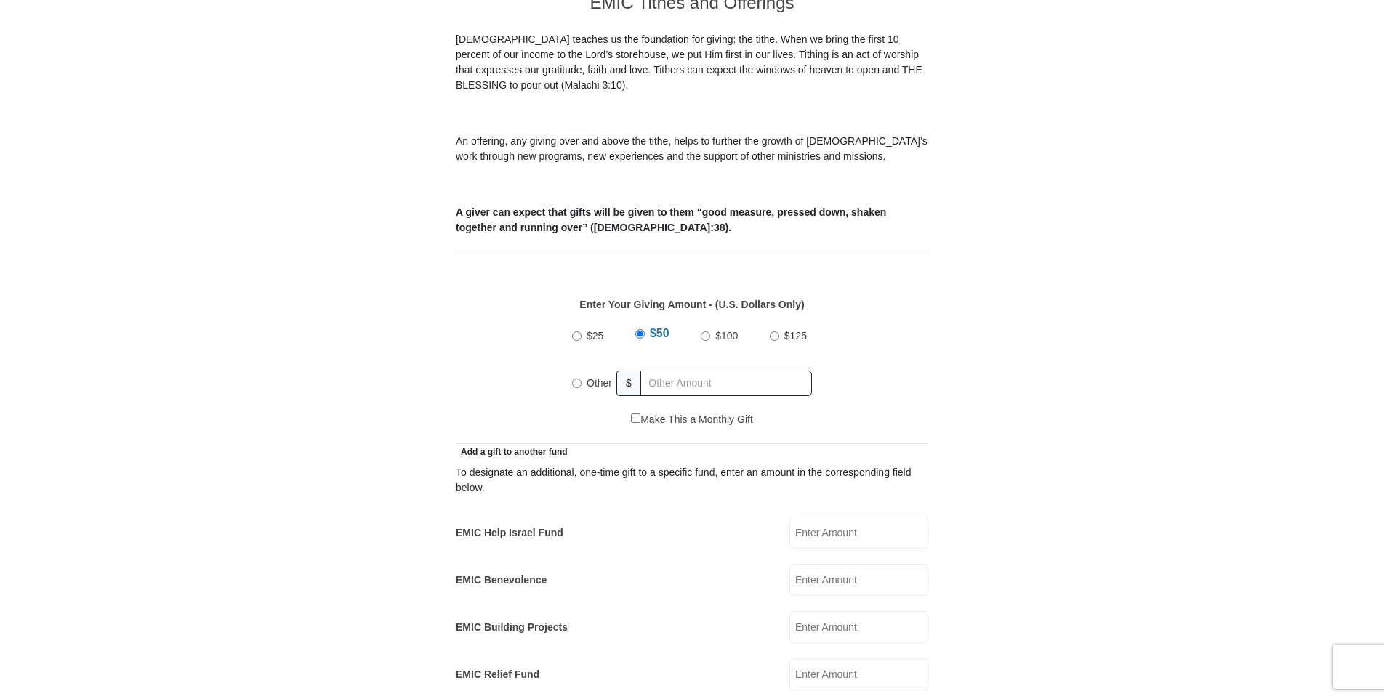
scroll to position [436, 0]
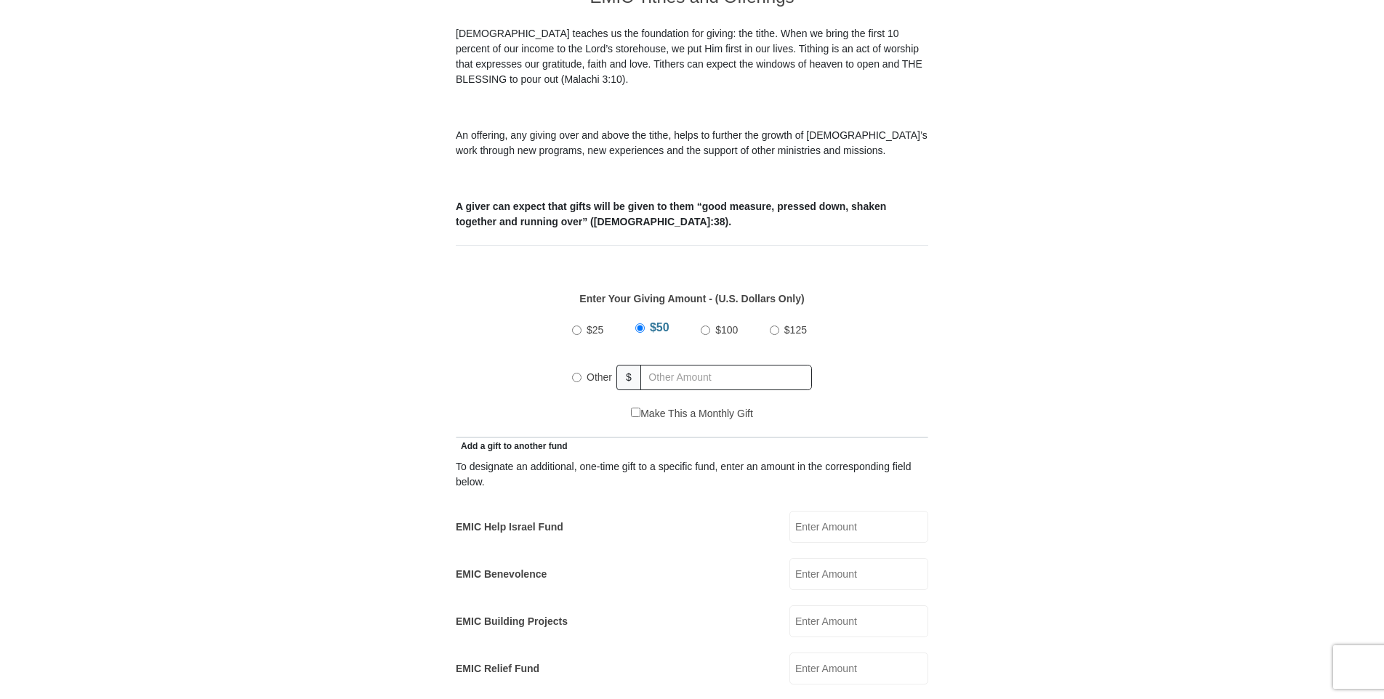
click at [576, 373] on input "Other" at bounding box center [576, 377] width 9 height 9
radio input "true"
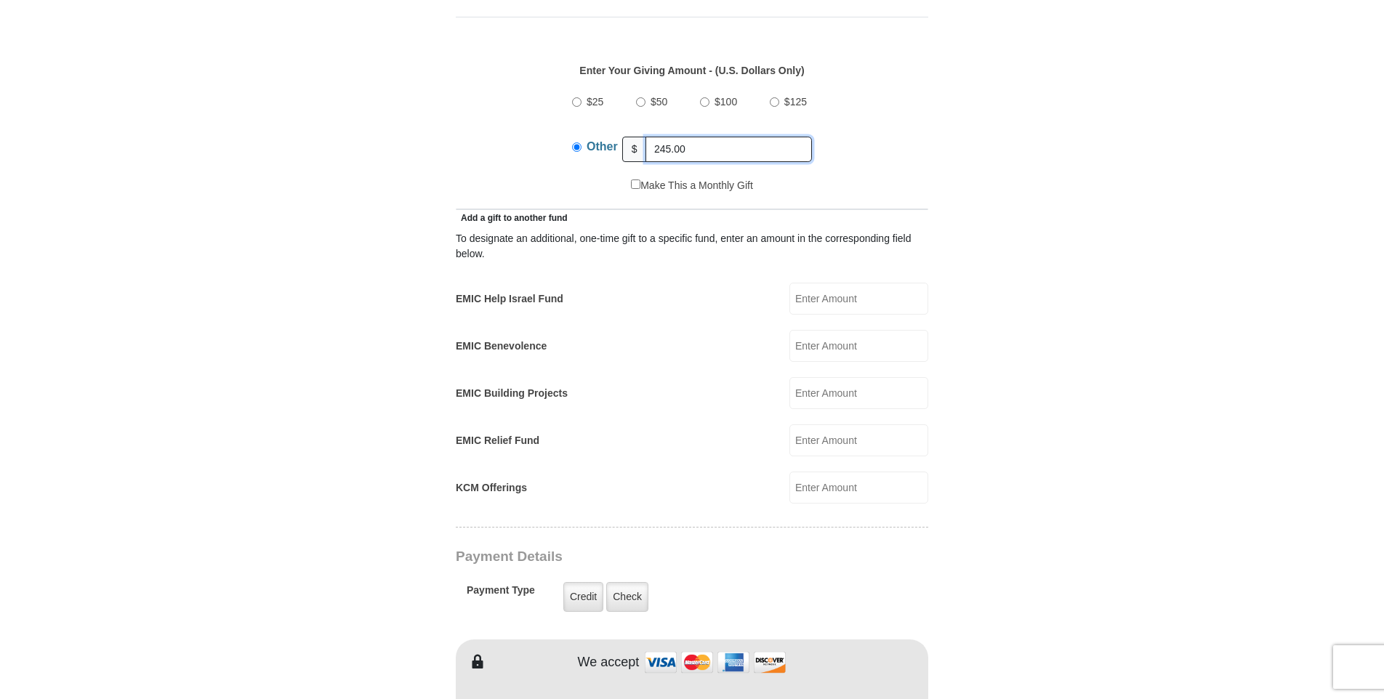
scroll to position [727, 0]
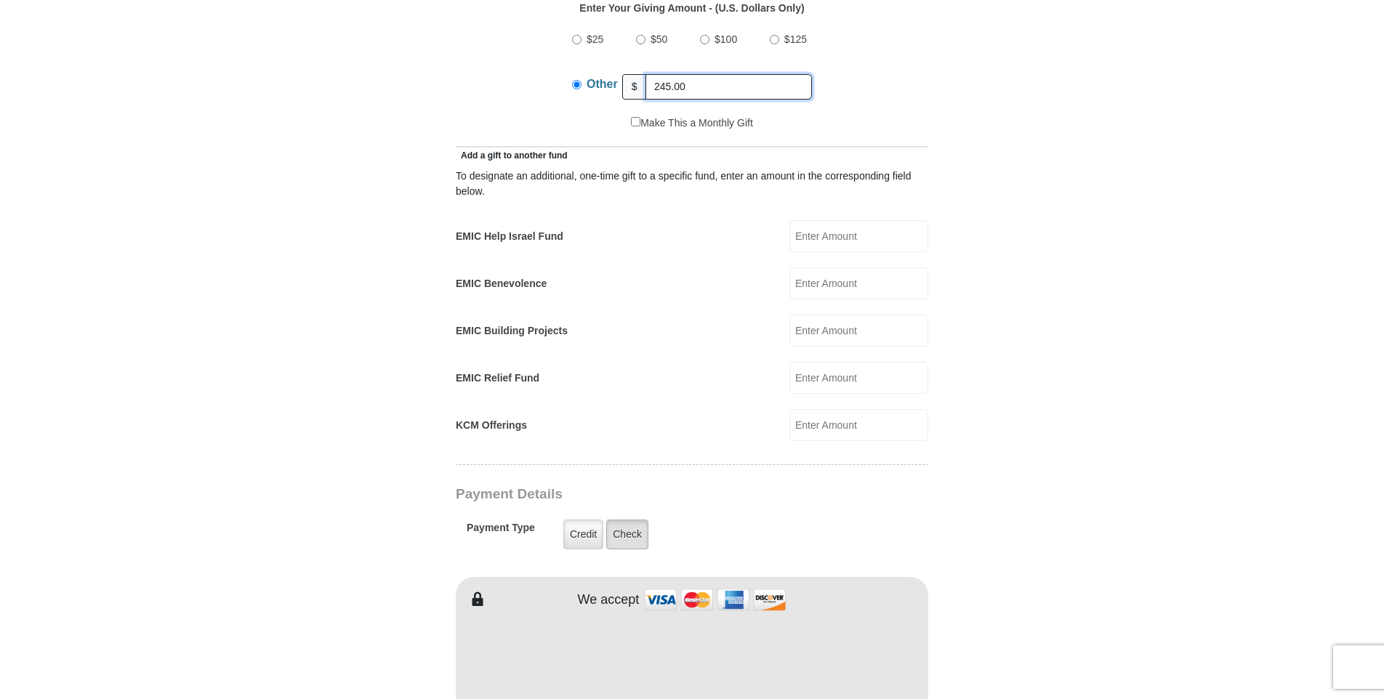
type input "245.00"
click at [633, 523] on label "Check" at bounding box center [627, 535] width 42 height 30
click at [0, 0] on input "Check" at bounding box center [0, 0] width 0 height 0
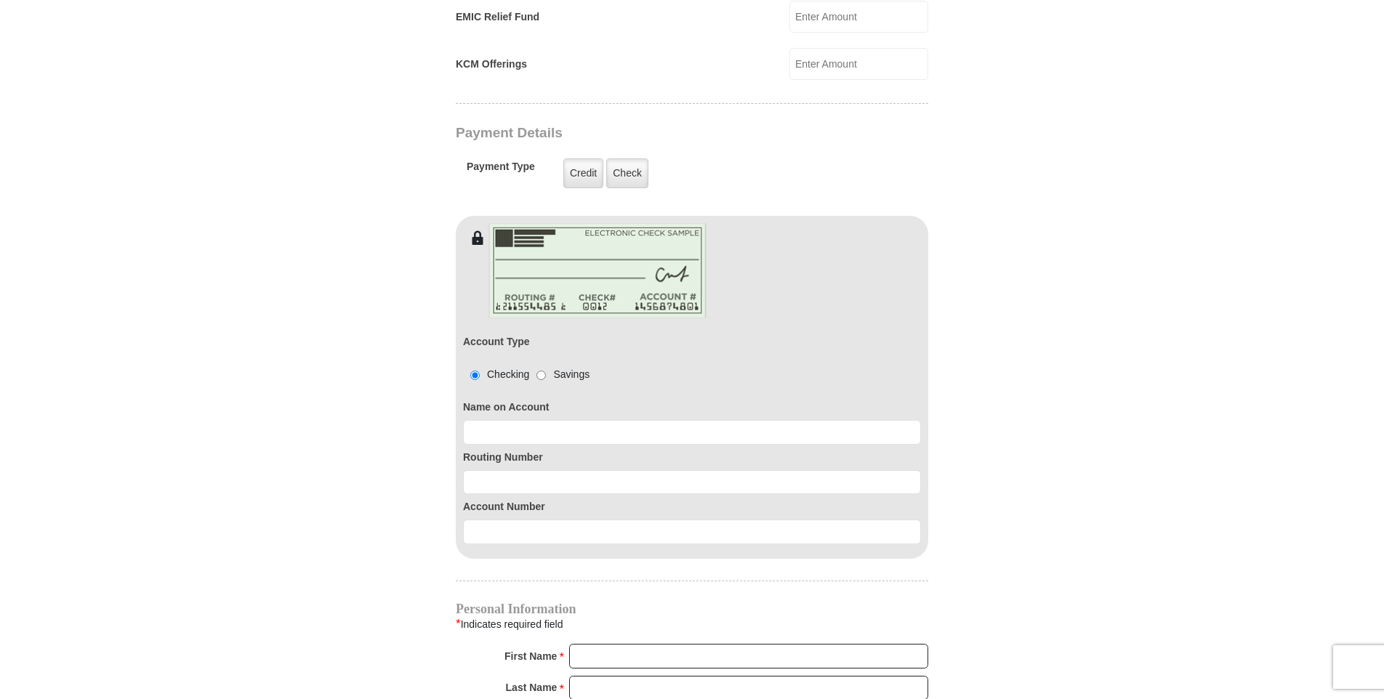
scroll to position [1090, 0]
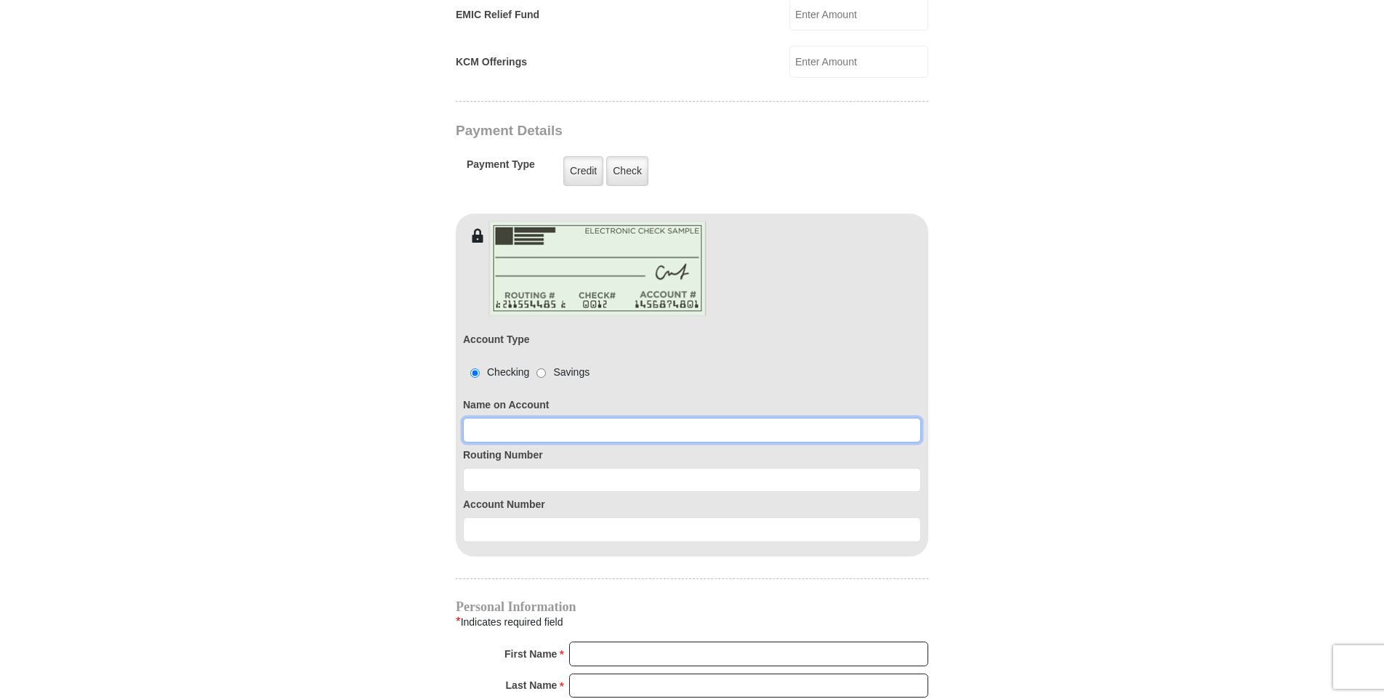
click at [624, 419] on input at bounding box center [692, 430] width 458 height 25
type input "[PERSON_NAME]"
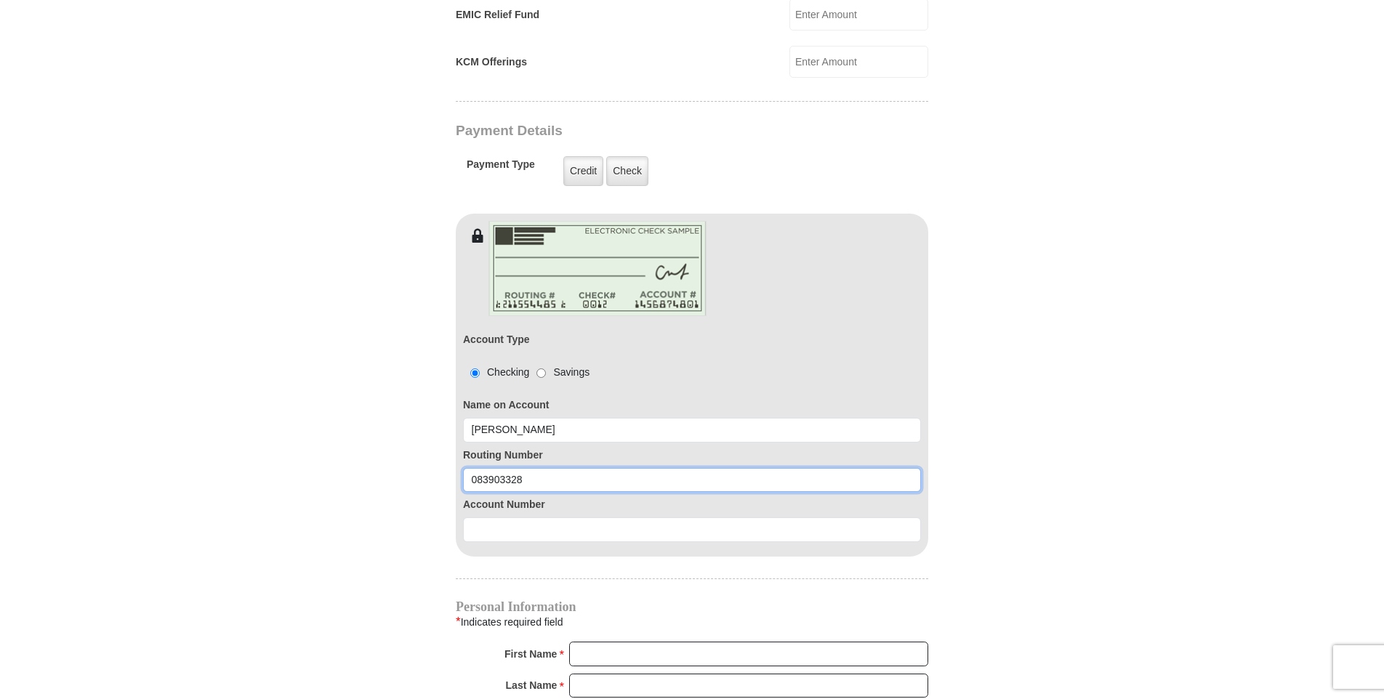
type input "083903328"
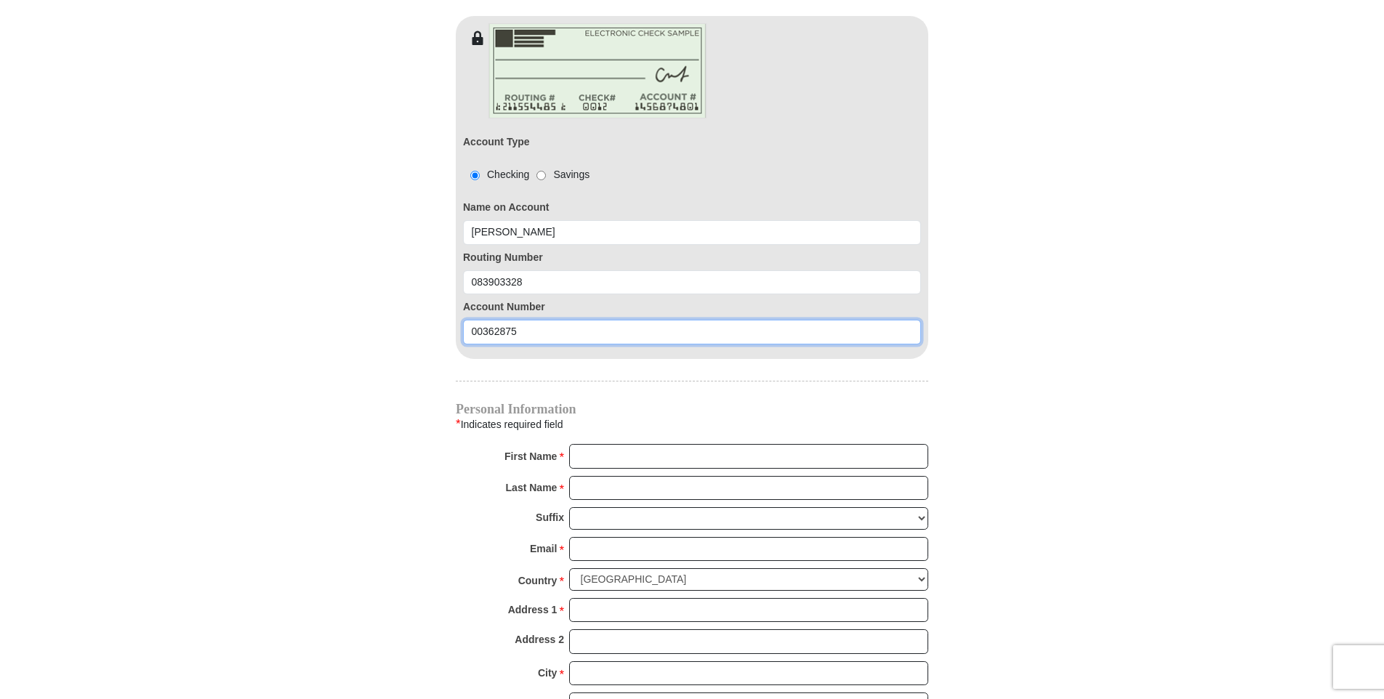
scroll to position [1308, 0]
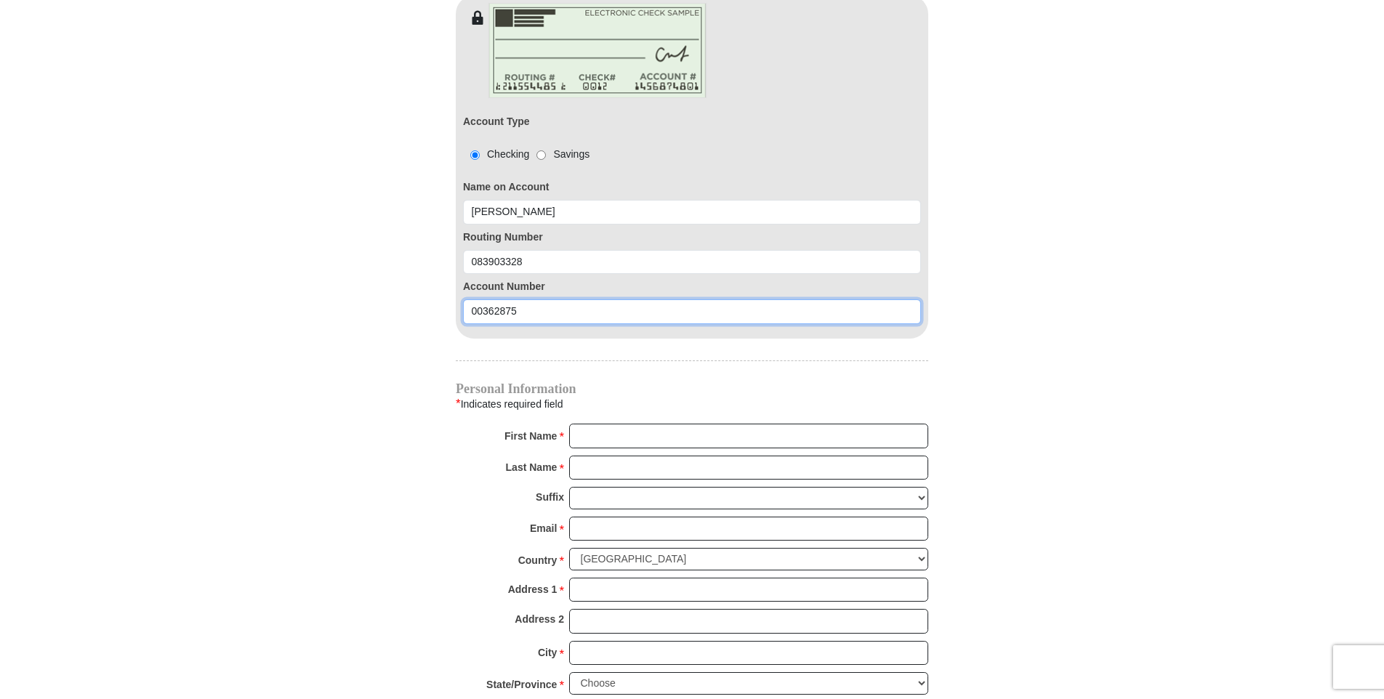
type input "00362875"
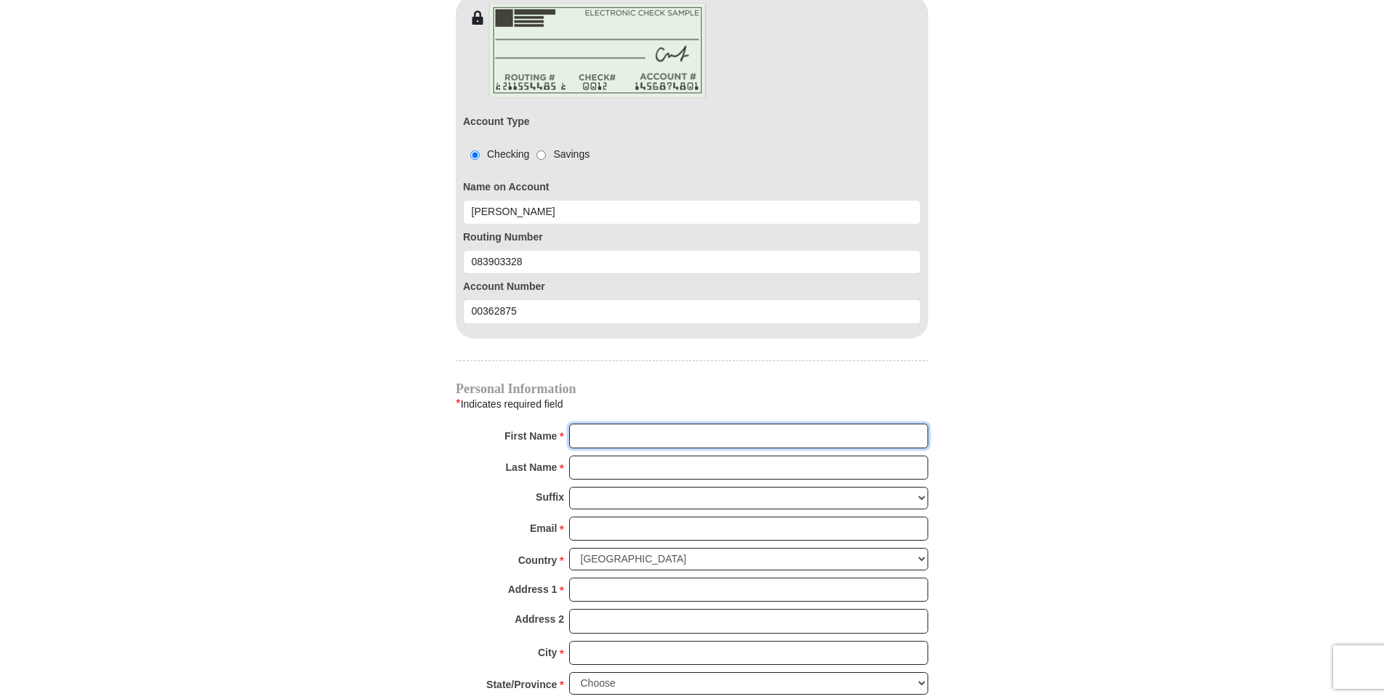
click at [631, 424] on input "First Name *" at bounding box center [748, 436] width 359 height 25
type input "[PERSON_NAME]"
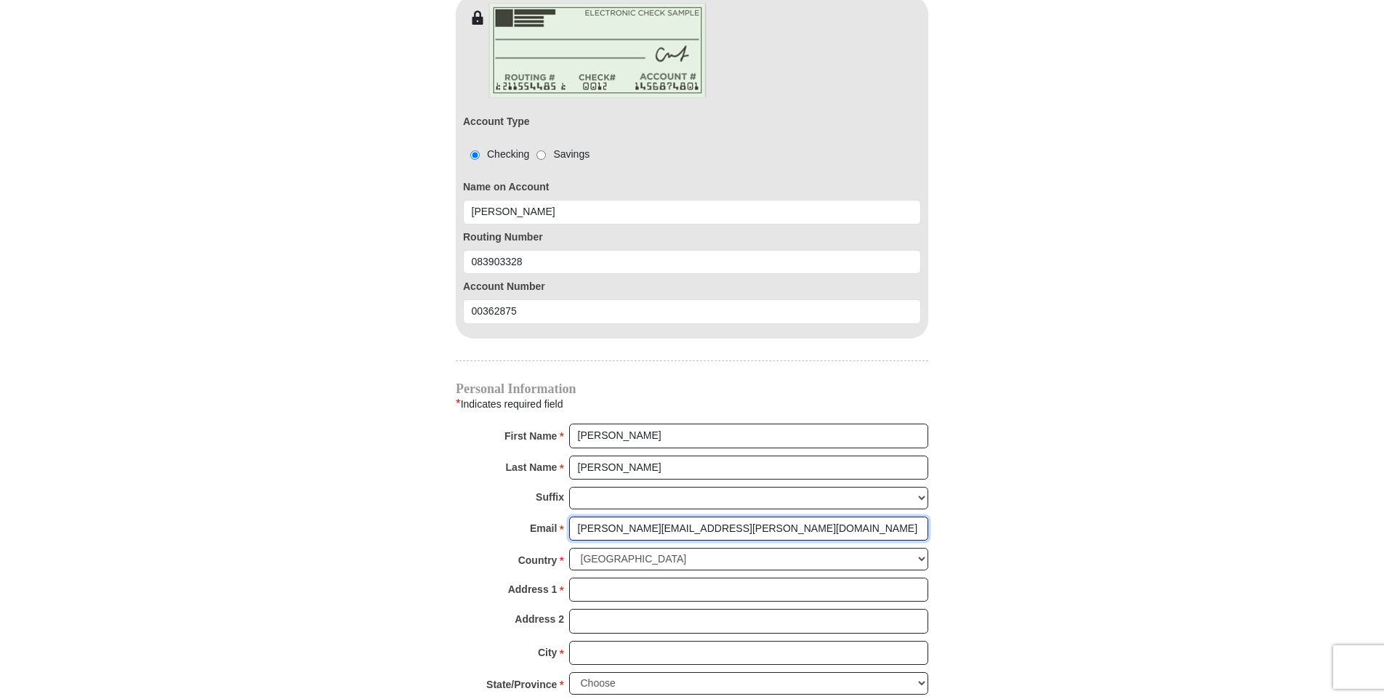
type input "[PERSON_NAME][EMAIL_ADDRESS][PERSON_NAME][DOMAIN_NAME]"
type input "[STREET_ADDRESS]"
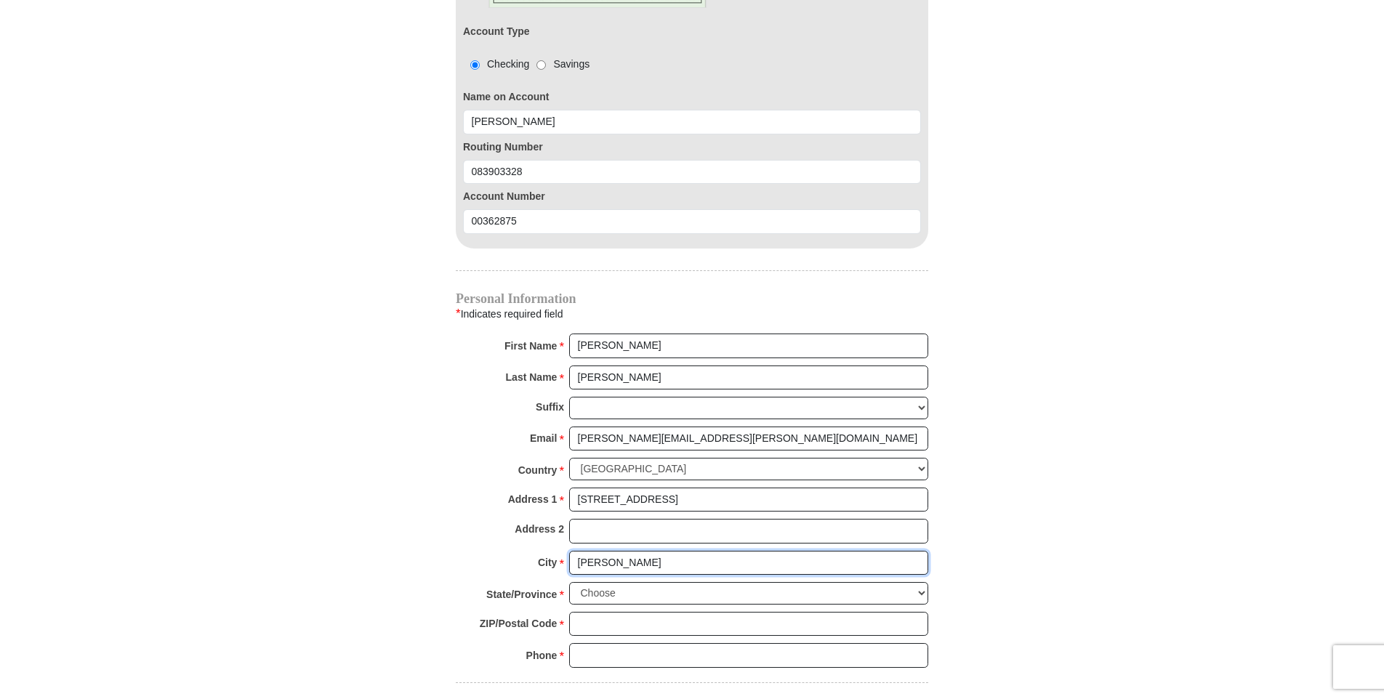
scroll to position [1744, 0]
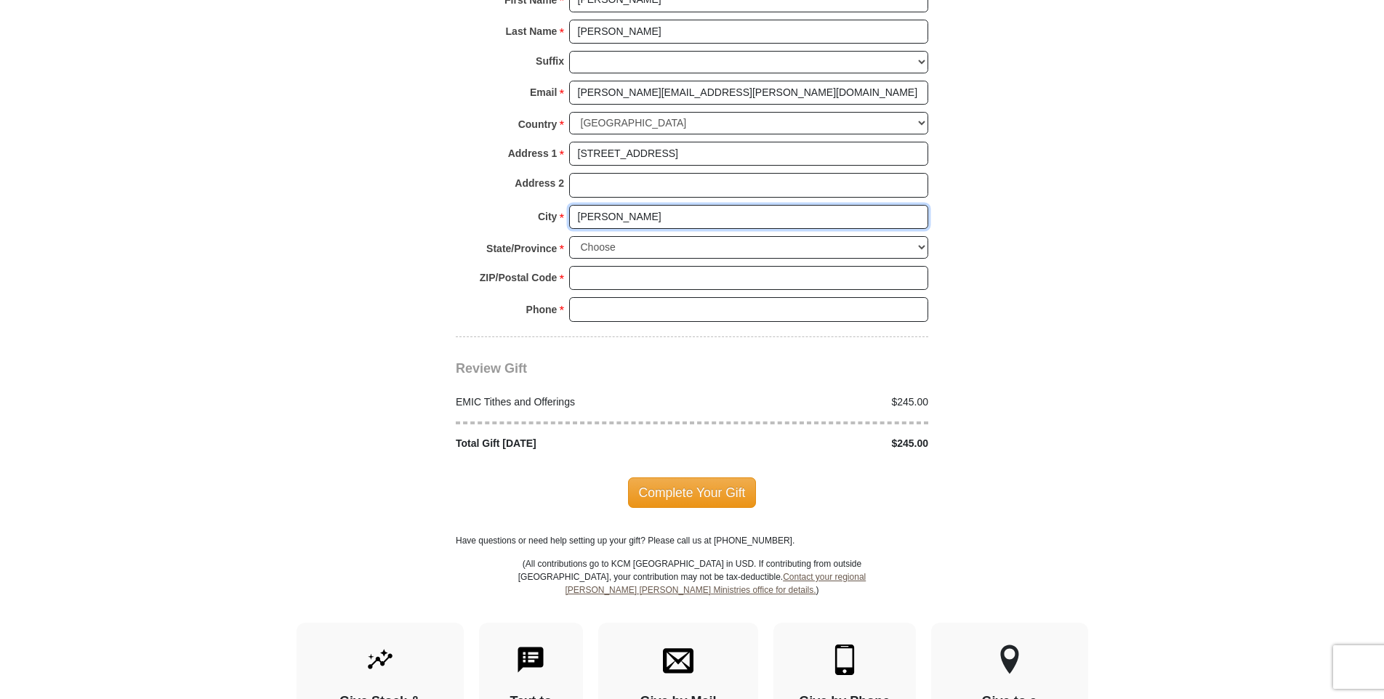
type input "[PERSON_NAME]"
click at [924, 236] on select "Choose [US_STATE] [US_STATE] [US_STATE] [US_STATE] [US_STATE] Armed Forces Amer…" at bounding box center [748, 247] width 359 height 23
select select "KY"
click at [569, 236] on select "Choose [US_STATE] [US_STATE] [US_STATE] [US_STATE] [US_STATE] Armed Forces Amer…" at bounding box center [748, 247] width 359 height 23
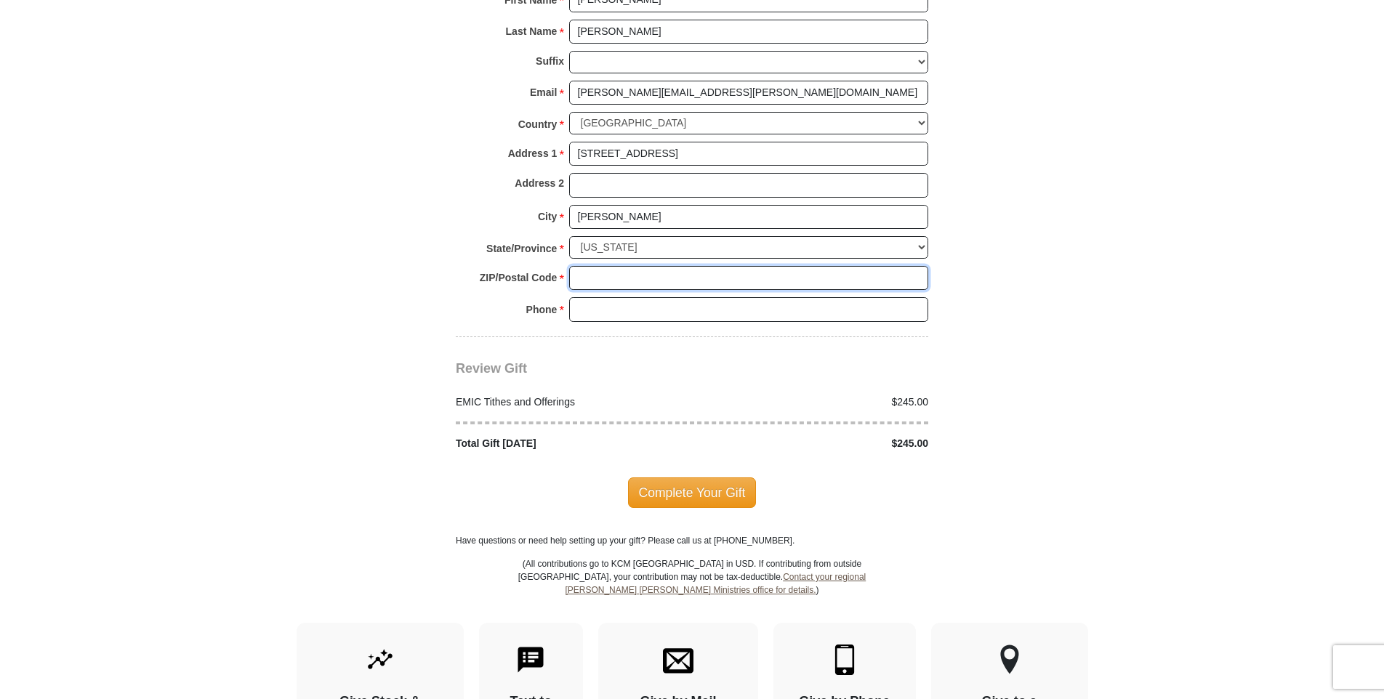
click at [612, 266] on input "ZIP/Postal Code *" at bounding box center [748, 278] width 359 height 25
type input "42025"
click at [626, 297] on input "Phone * *" at bounding box center [748, 309] width 359 height 25
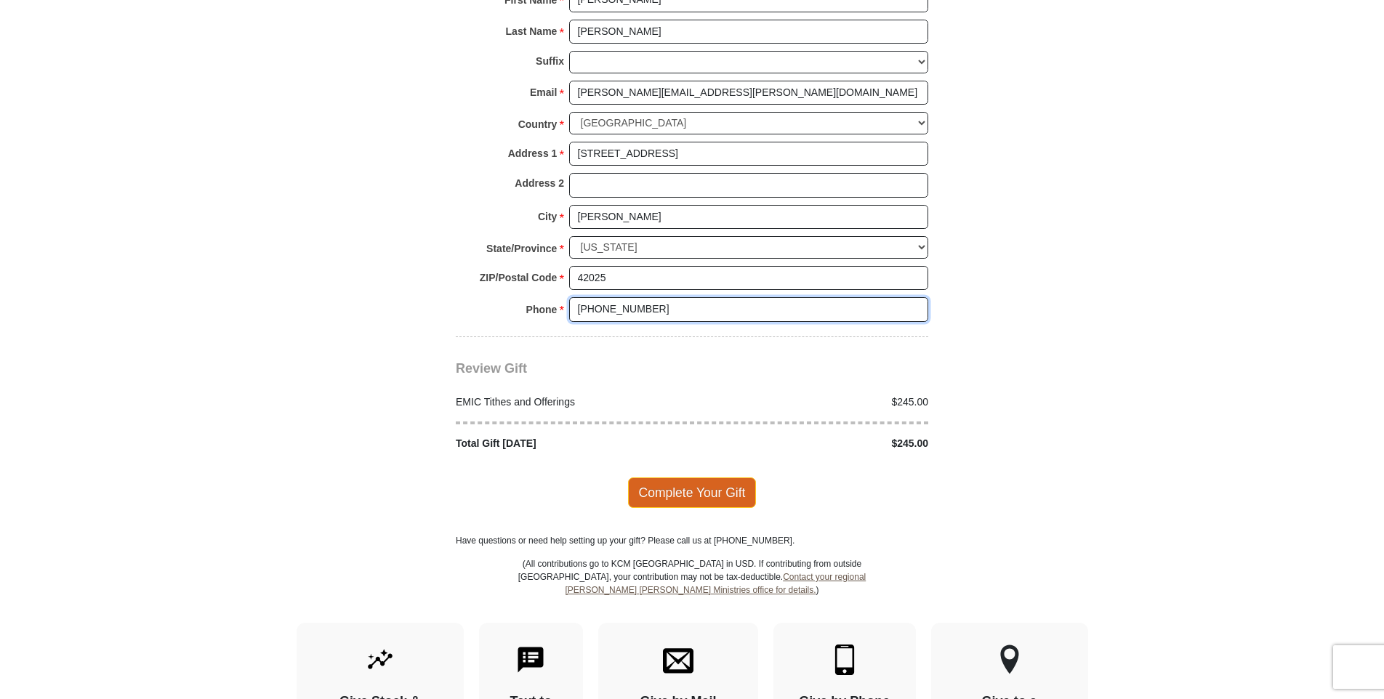
type input "[PHONE_NUMBER]"
click at [678, 477] on span "Complete Your Gift" at bounding box center [692, 492] width 129 height 31
